Goal: Task Accomplishment & Management: Use online tool/utility

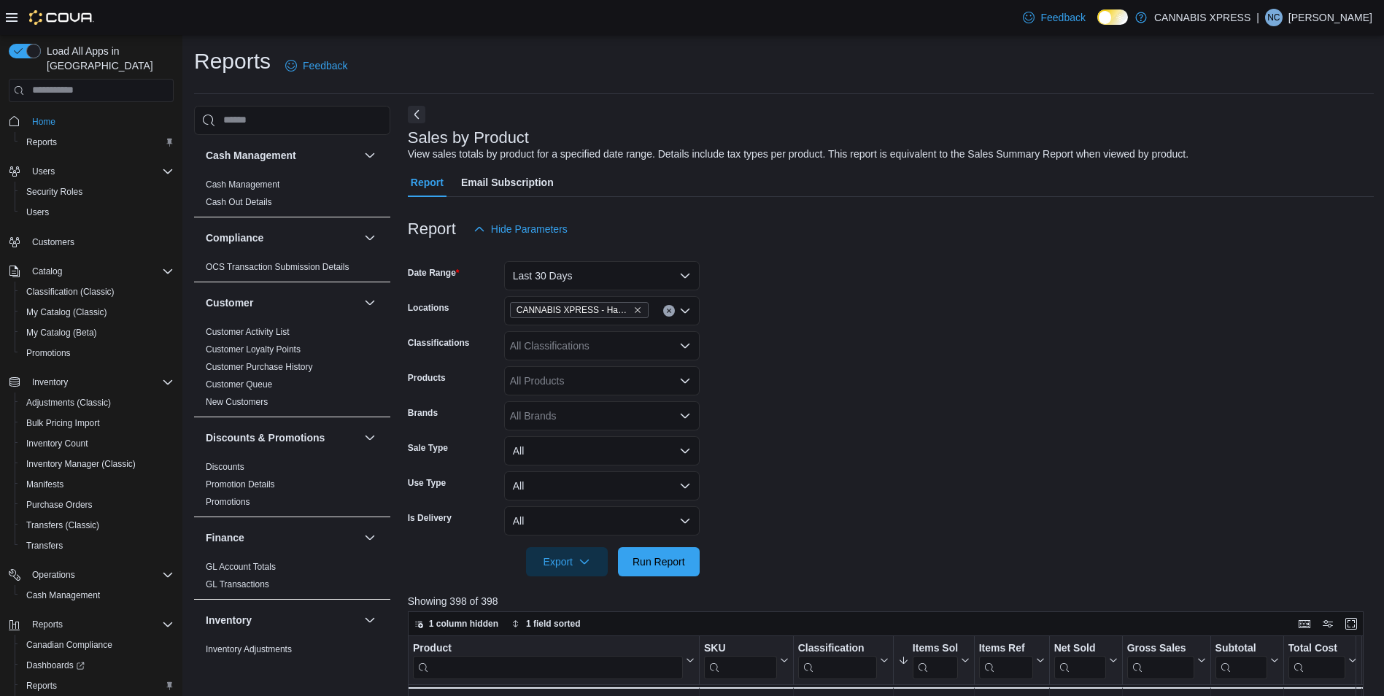
scroll to position [884, 0]
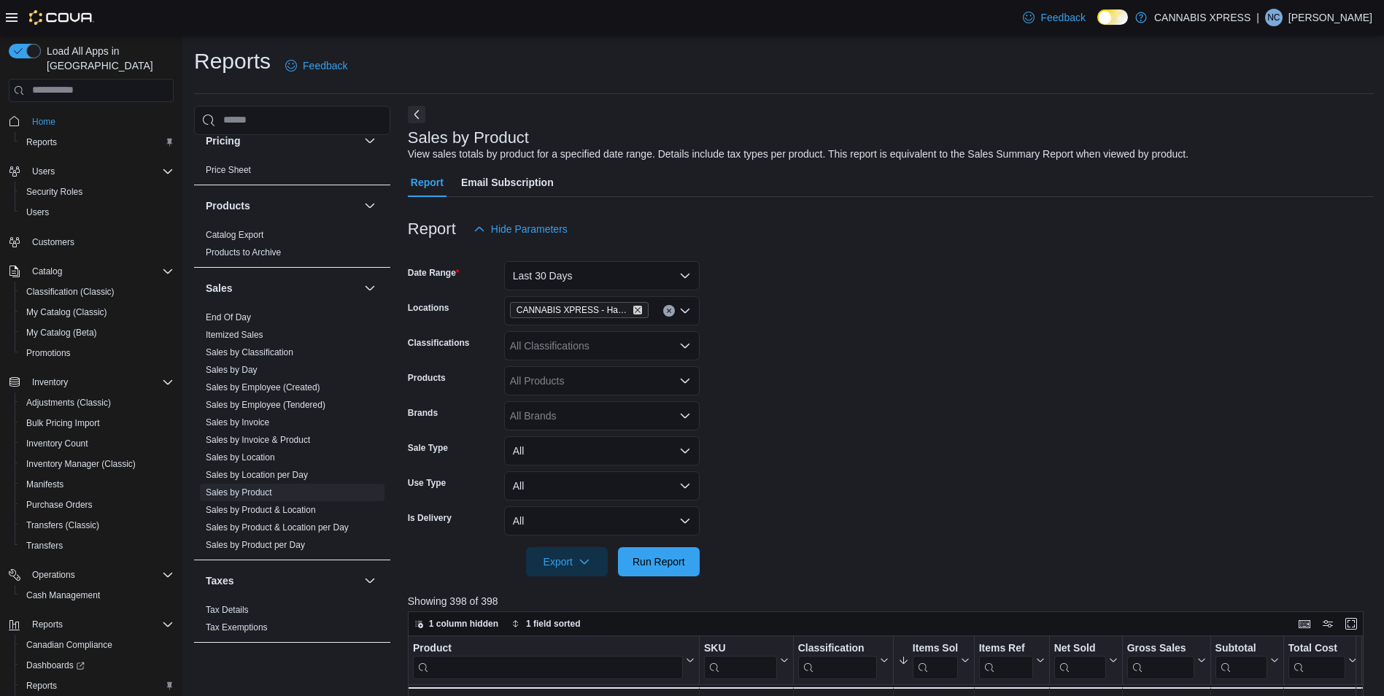
click at [638, 309] on icon "Remove CANNABIS XPRESS - Hampton (Main Street) from selection in this group" at bounding box center [637, 310] width 9 height 9
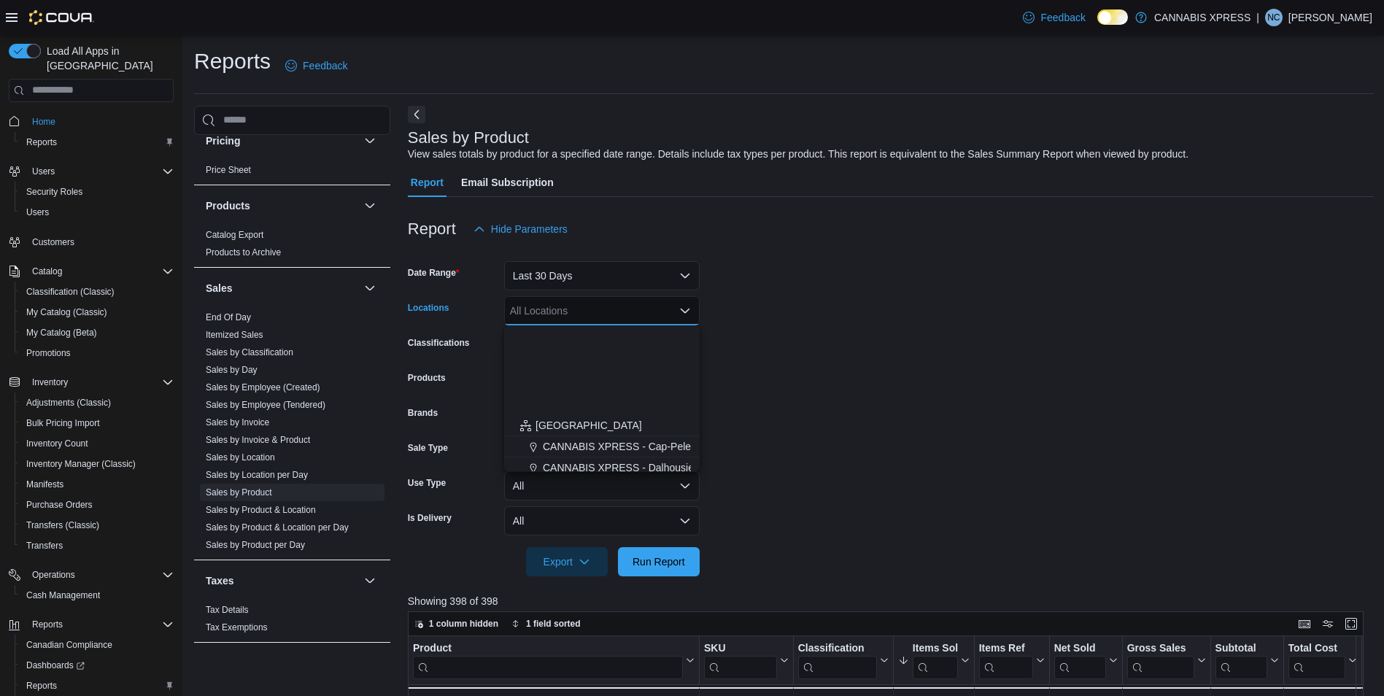
scroll to position [362, 0]
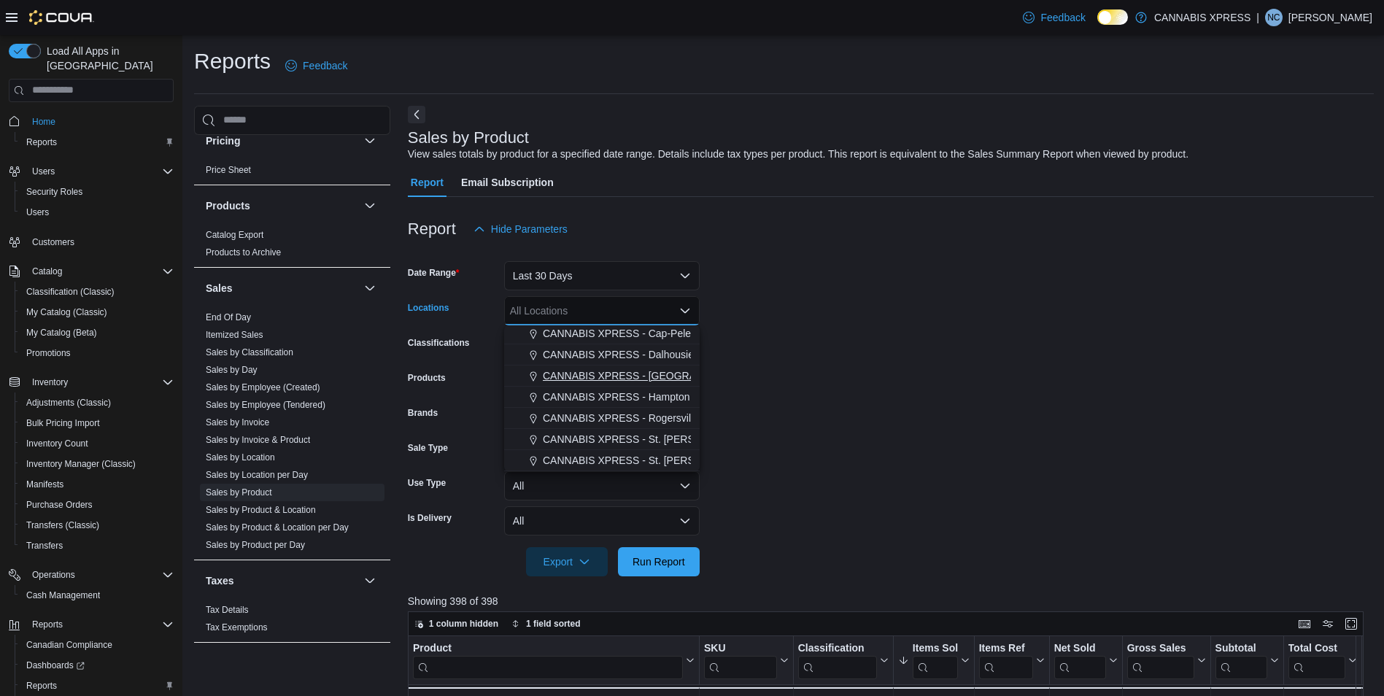
click at [659, 376] on span "CANNABIS XPRESS - [GEOGRAPHIC_DATA]-[GEOGRAPHIC_DATA] ([GEOGRAPHIC_DATA])" at bounding box center [762, 375] width 438 height 15
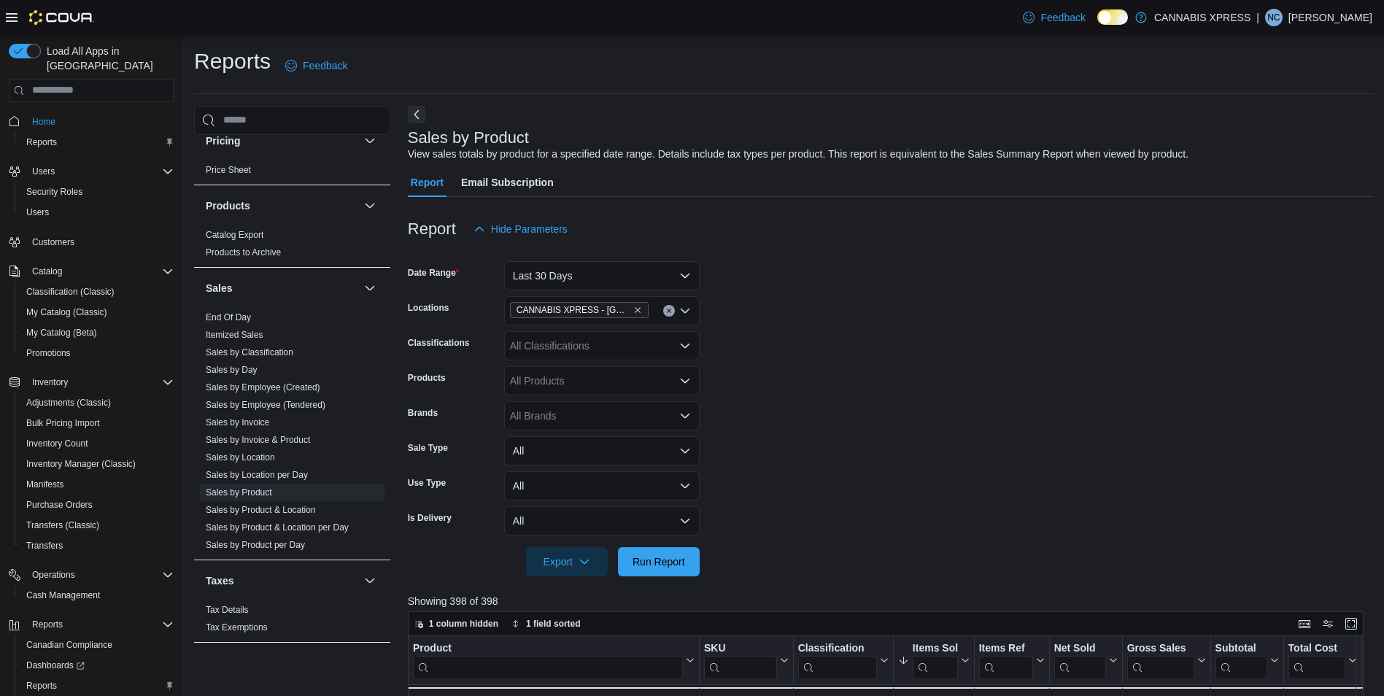
drag, startPoint x: 923, startPoint y: 408, endPoint x: 842, endPoint y: 500, distance: 121.9
click at [921, 410] on form "Date Range Last 30 Days Locations CANNABIS XPRESS - [GEOGRAPHIC_DATA]-[GEOGRAPH…" at bounding box center [891, 410] width 966 height 333
click at [693, 565] on button "Run Report" at bounding box center [659, 560] width 82 height 29
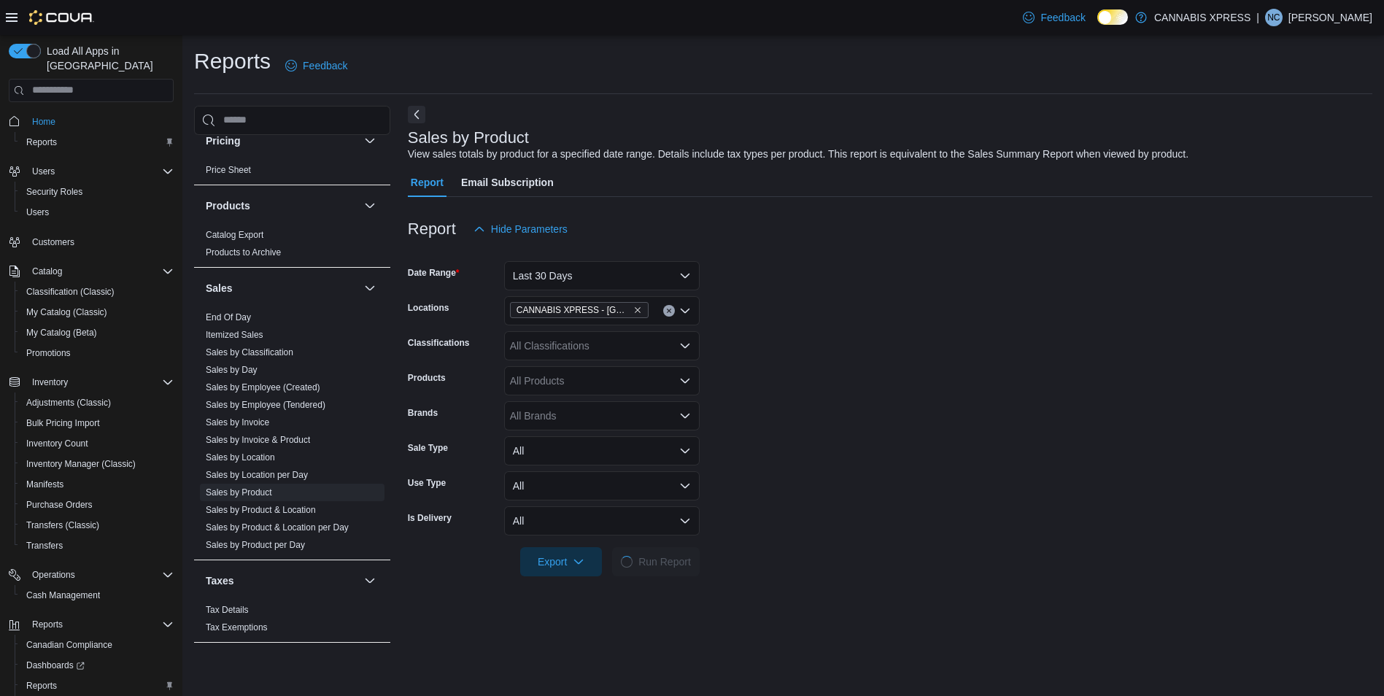
click at [869, 457] on form "Date Range Last 30 Days Locations CANNABIS XPRESS - [GEOGRAPHIC_DATA]-[GEOGRAPH…" at bounding box center [890, 410] width 964 height 333
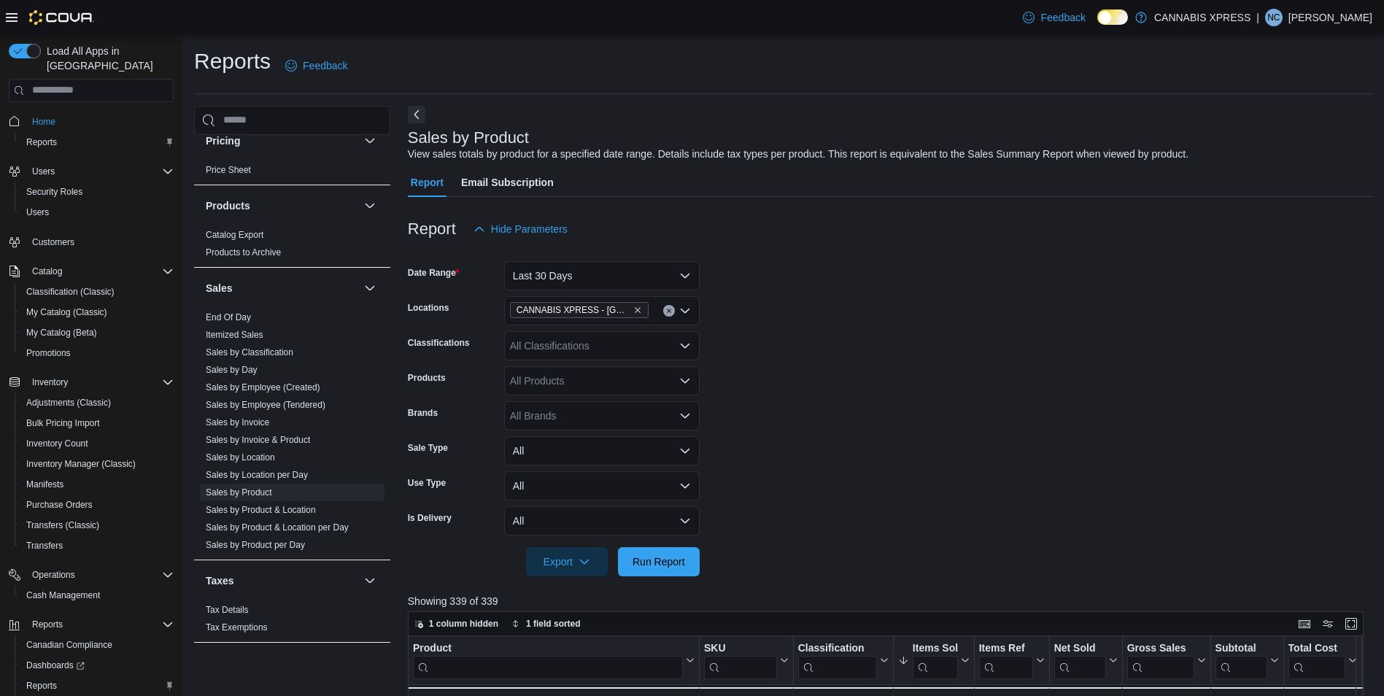
click at [907, 398] on form "Date Range Last 30 Days Locations CANNABIS XPRESS - [GEOGRAPHIC_DATA]-[GEOGRAPH…" at bounding box center [891, 410] width 966 height 333
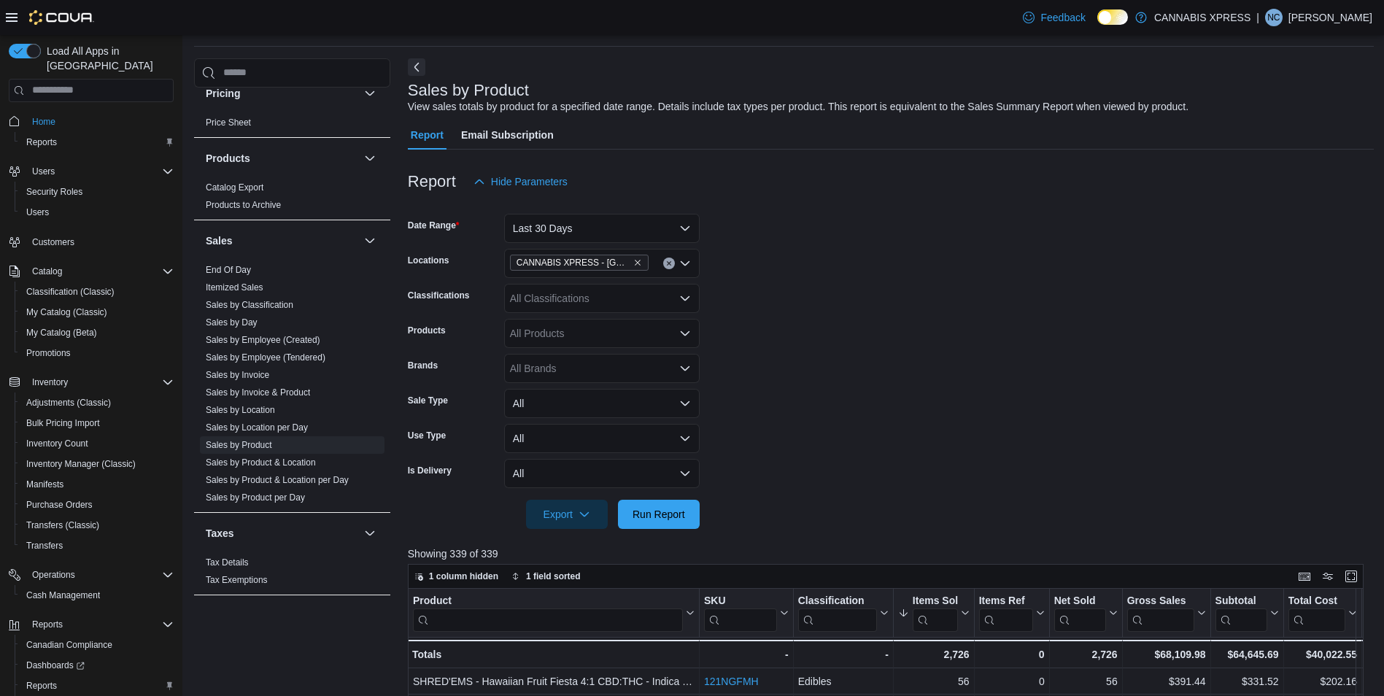
scroll to position [146, 0]
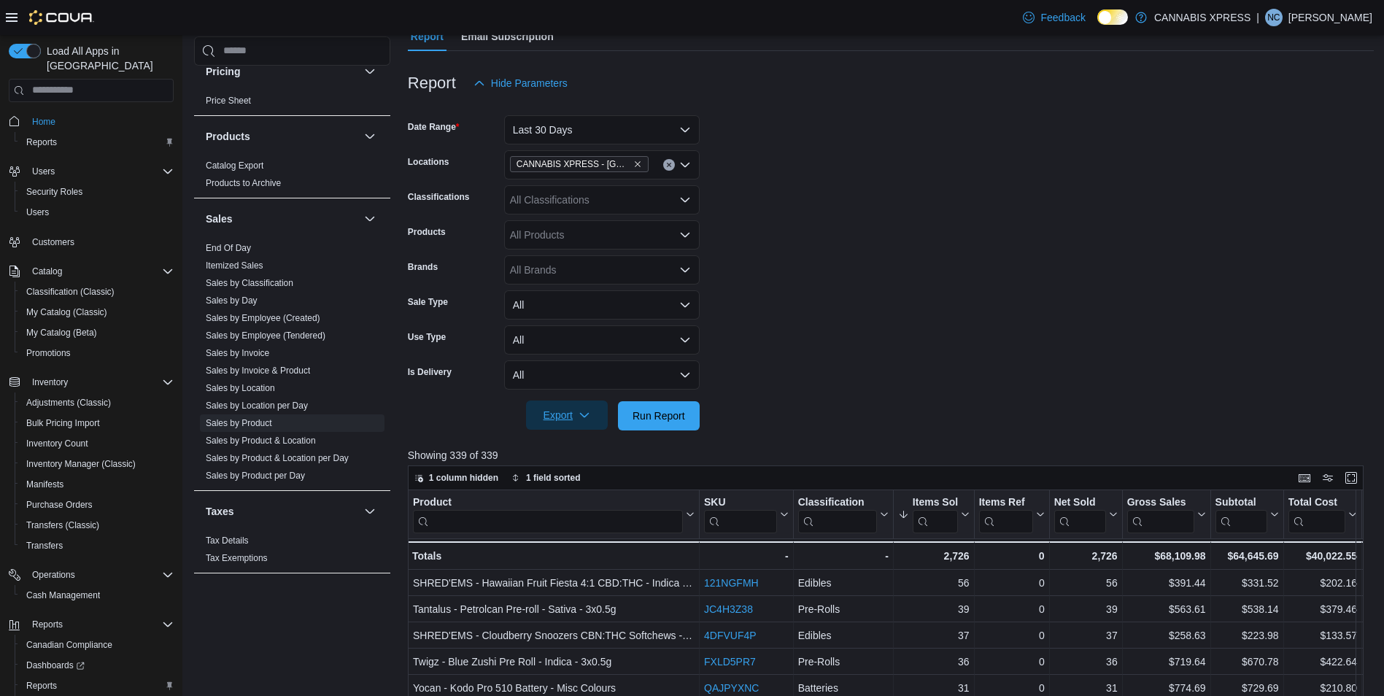
click at [572, 406] on span "Export" at bounding box center [567, 414] width 64 height 29
click at [566, 439] on span "Export to Excel" at bounding box center [569, 445] width 66 height 12
click at [870, 263] on form "Date Range Last 30 Days Locations CANNABIS XPRESS - [GEOGRAPHIC_DATA]-[GEOGRAPH…" at bounding box center [891, 264] width 966 height 333
